Goal: Task Accomplishment & Management: Manage account settings

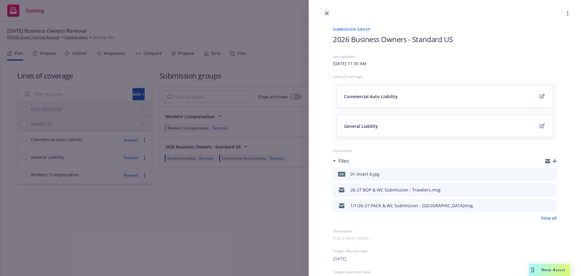
click at [326, 13] on div at bounding box center [445, 8] width 273 height 17
click at [326, 13] on icon "close" at bounding box center [327, 14] width 4 height 4
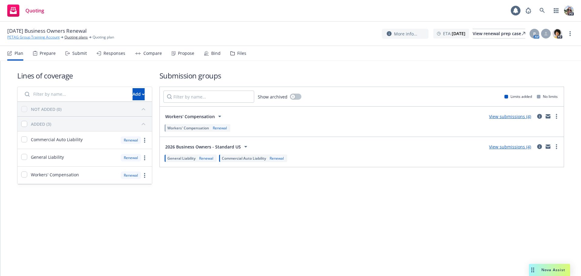
click at [31, 36] on link "PETAG Group Training Account" at bounding box center [33, 37] width 52 height 5
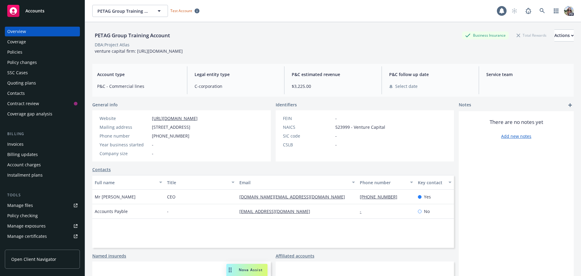
click at [25, 51] on div "Policies" at bounding box center [42, 52] width 70 height 10
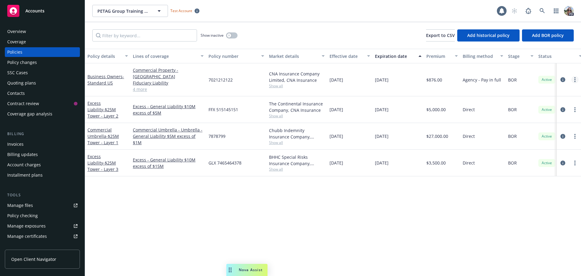
click at [575, 77] on icon "more" at bounding box center [575, 79] width 1 height 5
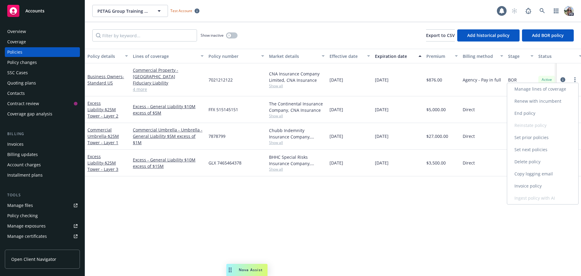
click at [524, 114] on link "End policy" at bounding box center [543, 113] width 71 height 12
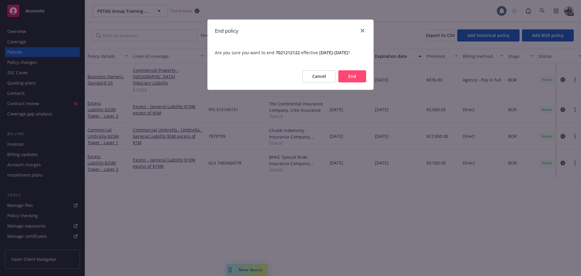
click at [355, 81] on button "End" at bounding box center [353, 76] width 28 height 12
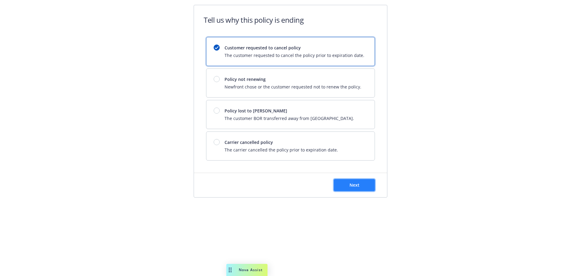
click at [369, 187] on button "Next" at bounding box center [354, 185] width 41 height 12
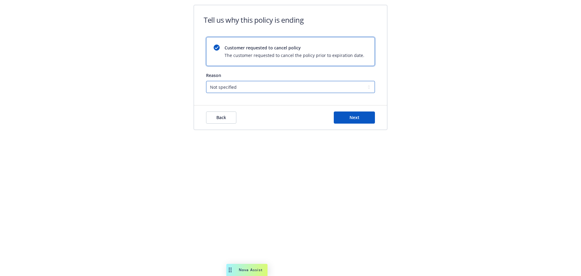
click at [233, 90] on select "Not specified Service Pricing Buyer change M&A, Bankruptcy, or Out of business …" at bounding box center [290, 87] width 169 height 12
click at [244, 88] on select "Not specified Service Pricing Buyer change M&A, Bankruptcy, or Out of business …" at bounding box center [290, 87] width 169 height 12
click at [216, 46] on icon at bounding box center [217, 47] width 4 height 3
click at [220, 121] on button "Back" at bounding box center [221, 117] width 30 height 12
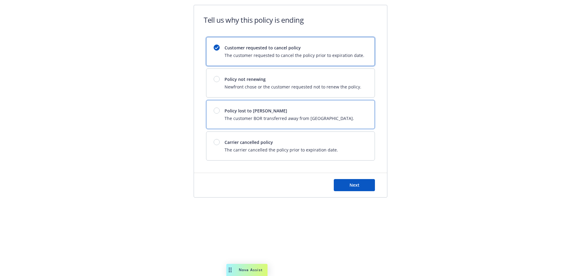
click at [216, 110] on div at bounding box center [217, 111] width 6 height 6
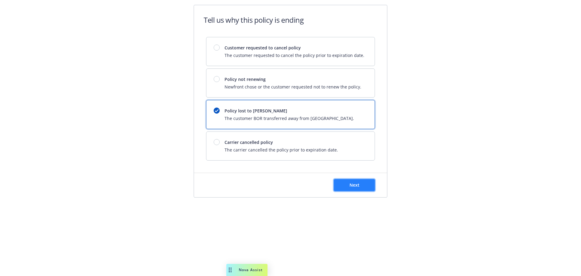
click at [354, 187] on span "Next" at bounding box center [355, 185] width 10 height 6
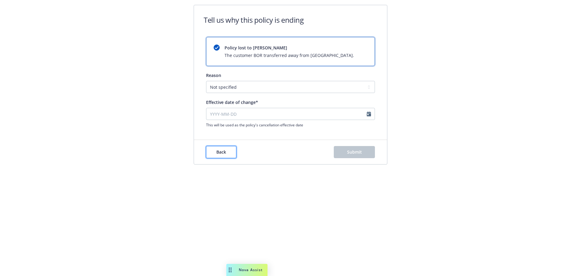
click at [221, 152] on span "Back" at bounding box center [222, 152] width 10 height 6
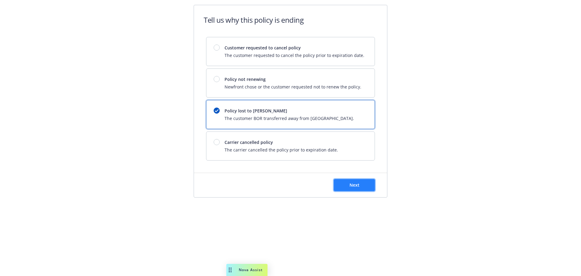
click at [353, 184] on span "Next" at bounding box center [355, 185] width 10 height 6
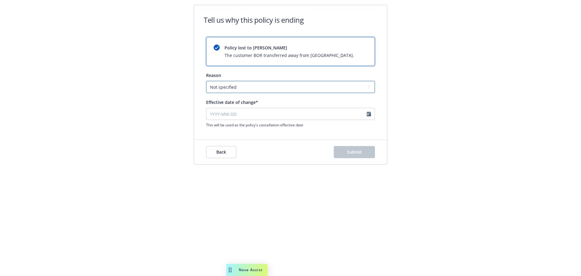
click at [220, 86] on select "Not specified Service Pricing Buyer change M&A, Bankruptcy, or Out of business …" at bounding box center [290, 87] width 169 height 12
click at [384, 229] on div "Tell us why this policy is ending Policy lost to BOR The customer BOR transferr…" at bounding box center [290, 138] width 581 height 276
